Goal: Information Seeking & Learning: Learn about a topic

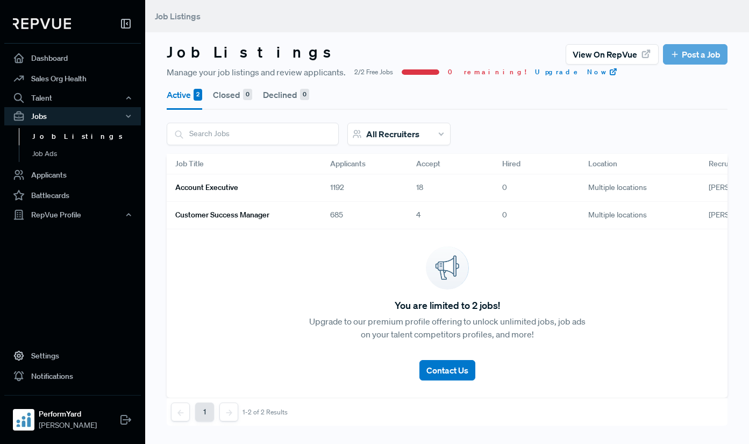
click at [280, 184] on link "Account Executive" at bounding box center [239, 188] width 129 height 18
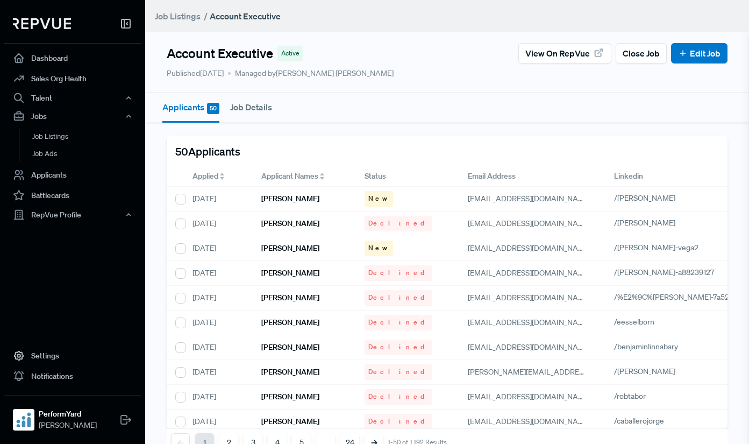
click at [211, 173] on span "Applied" at bounding box center [205, 175] width 26 height 11
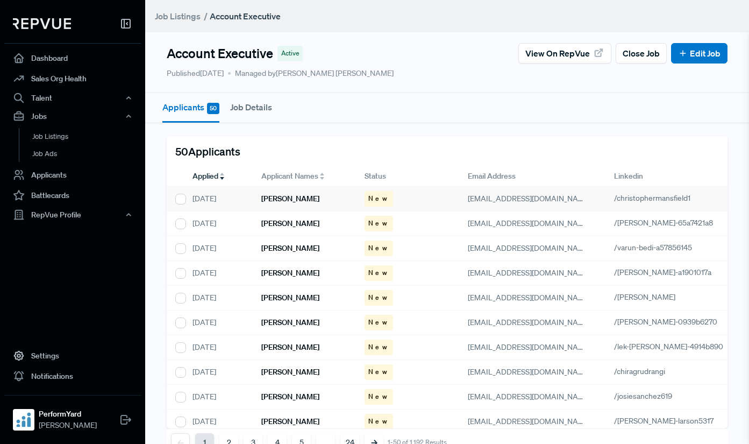
click at [291, 200] on h6 "[PERSON_NAME]" at bounding box center [290, 198] width 58 height 9
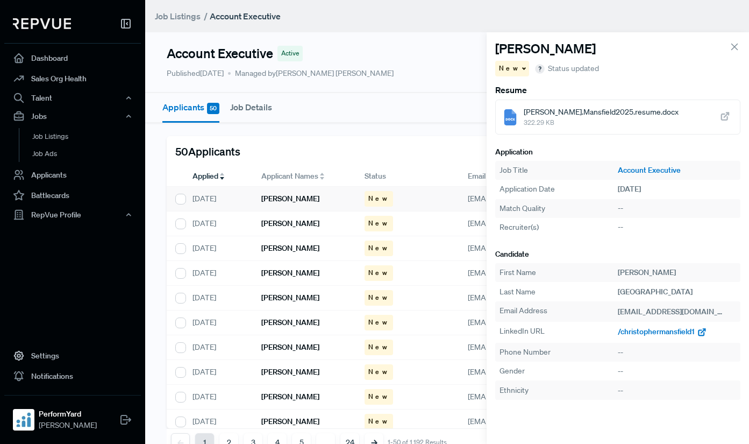
click at [655, 333] on span "/christophermansfield1" at bounding box center [656, 331] width 77 height 10
click at [319, 231] on div "[PERSON_NAME]" at bounding box center [304, 223] width 103 height 25
click at [623, 331] on span "/[PERSON_NAME]-65a7421a8" at bounding box center [668, 331] width 101 height 10
click at [291, 252] on h6 "[PERSON_NAME]" at bounding box center [290, 248] width 58 height 9
click at [646, 331] on span "/varun-bedi-a57856145" at bounding box center [658, 331] width 80 height 10
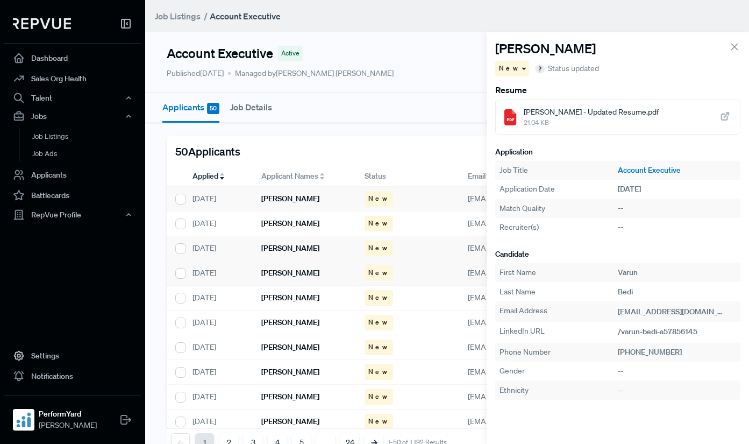
click at [313, 279] on div "[PERSON_NAME]" at bounding box center [304, 273] width 103 height 25
click at [658, 332] on span "/[PERSON_NAME]-a1901017a" at bounding box center [667, 331] width 99 height 10
